Goal: Unclear: Unclear

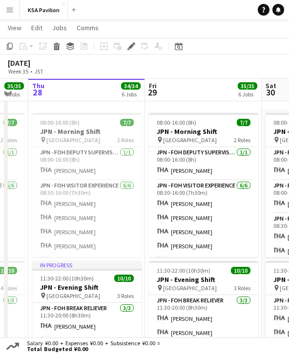
scroll to position [387, 0]
